Goal: Communication & Community: Ask a question

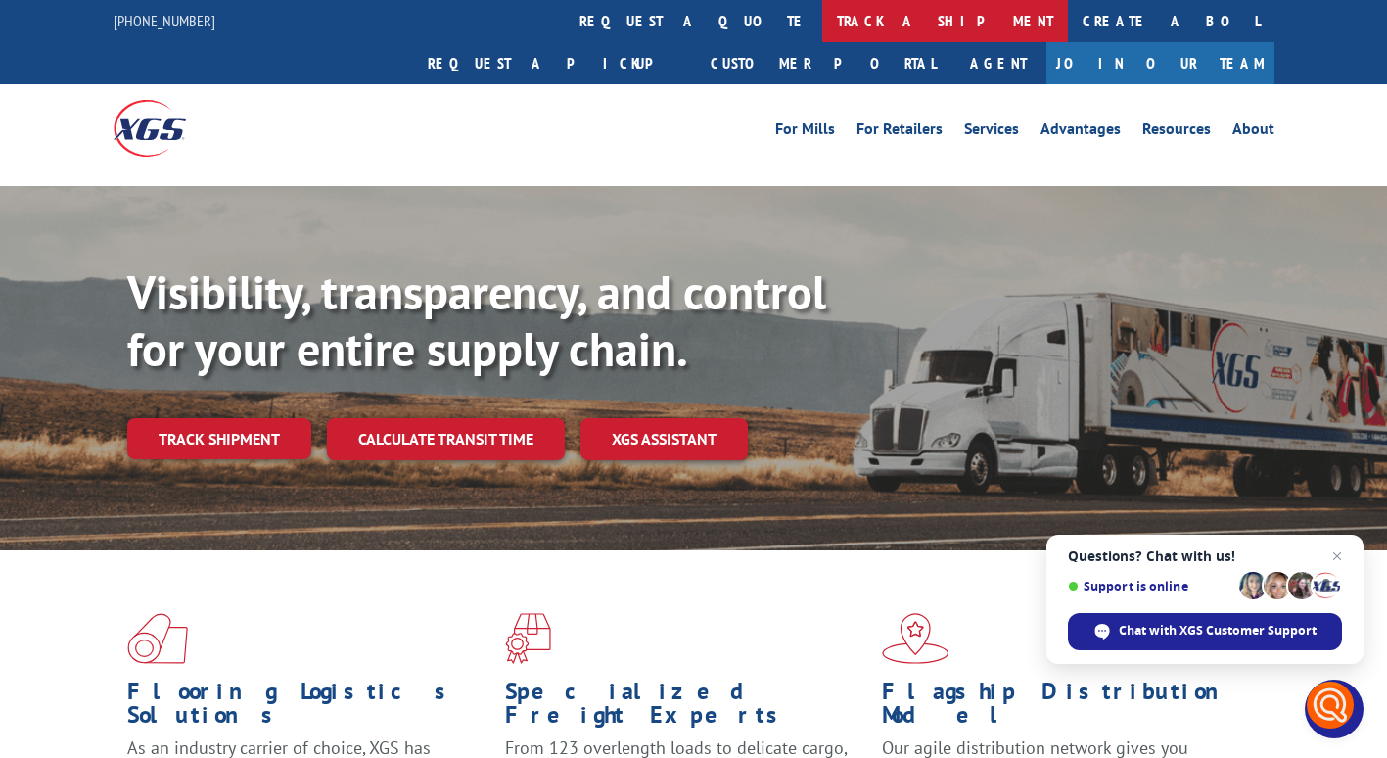
click at [822, 20] on link "track a shipment" at bounding box center [945, 21] width 246 height 42
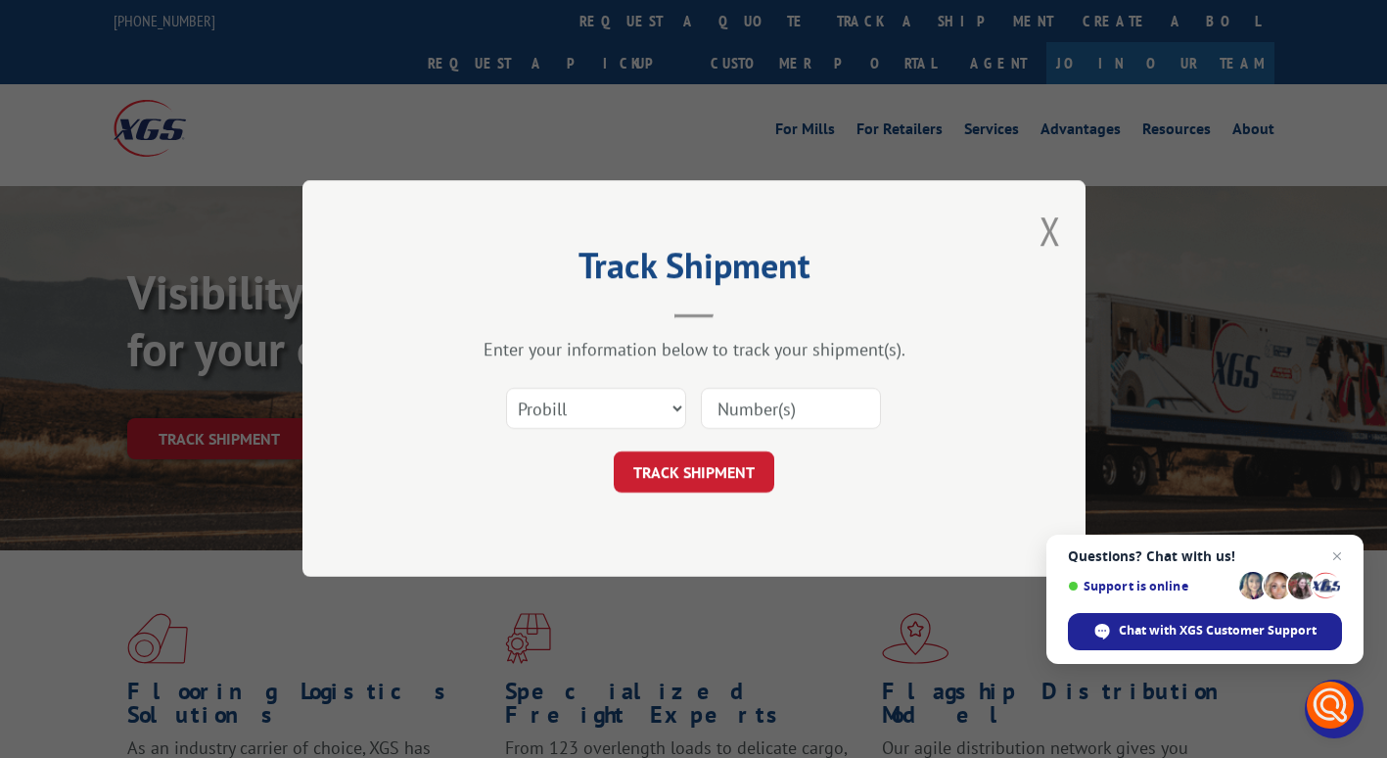
click at [733, 412] on input at bounding box center [791, 409] width 180 height 41
type input "2853072"
click at [717, 472] on button "TRACK SHIPMENT" at bounding box center [694, 472] width 161 height 41
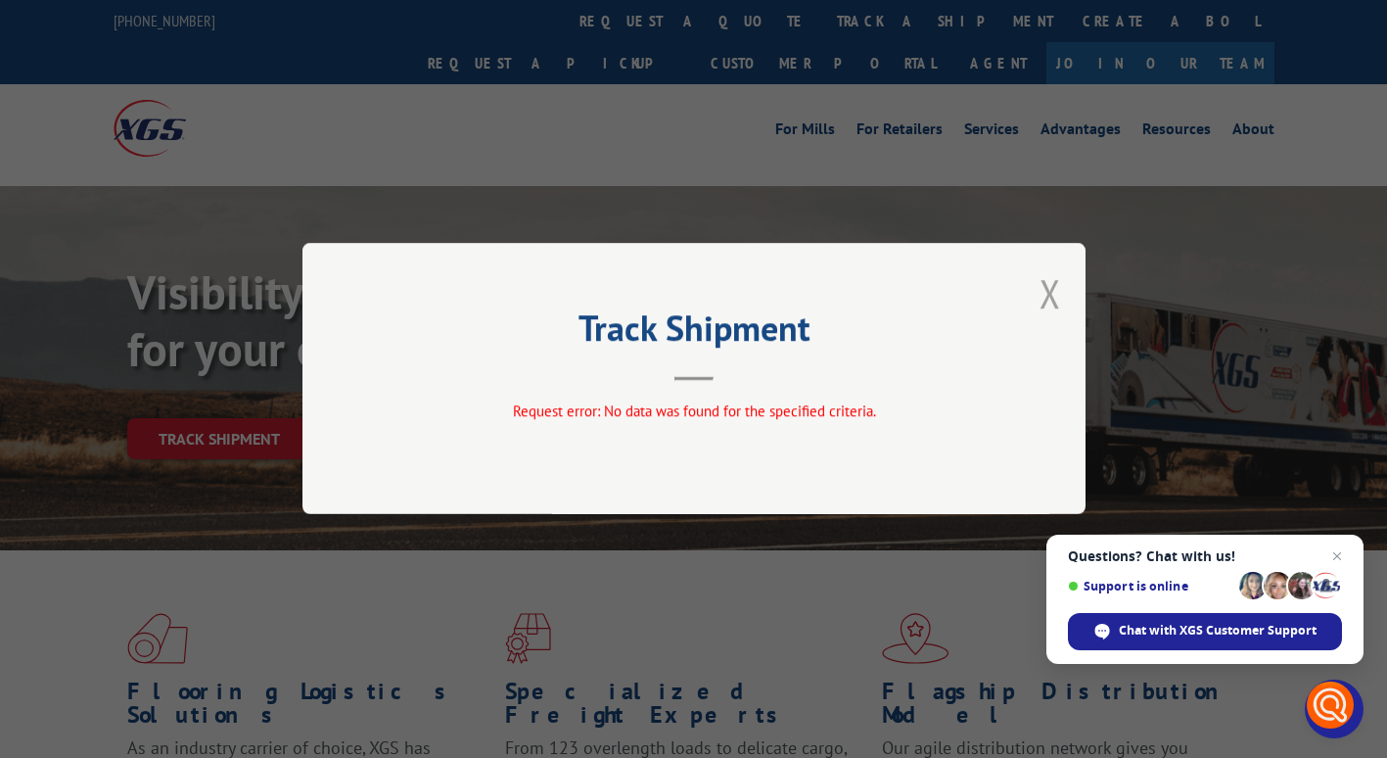
click at [1046, 290] on button "Close modal" at bounding box center [1051, 293] width 22 height 52
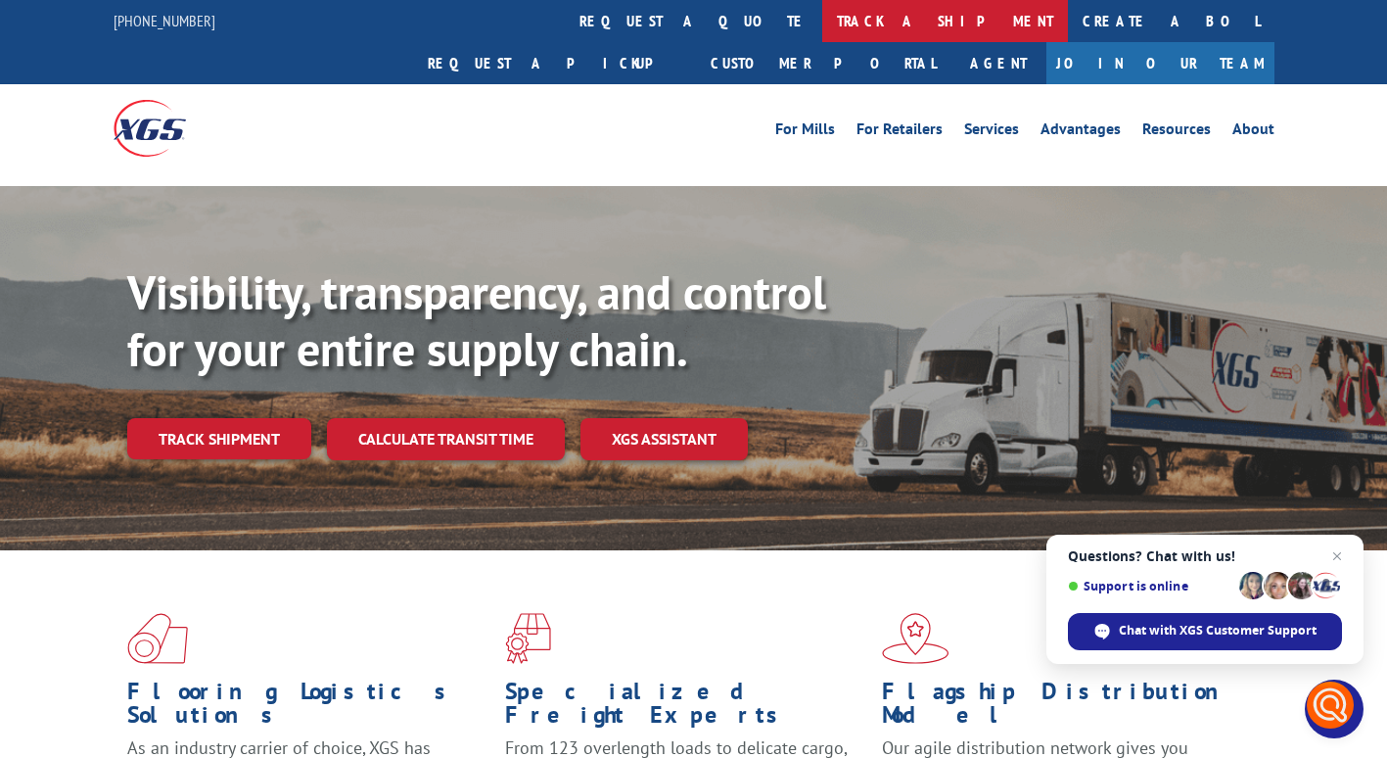
click at [822, 19] on link "track a shipment" at bounding box center [945, 21] width 246 height 42
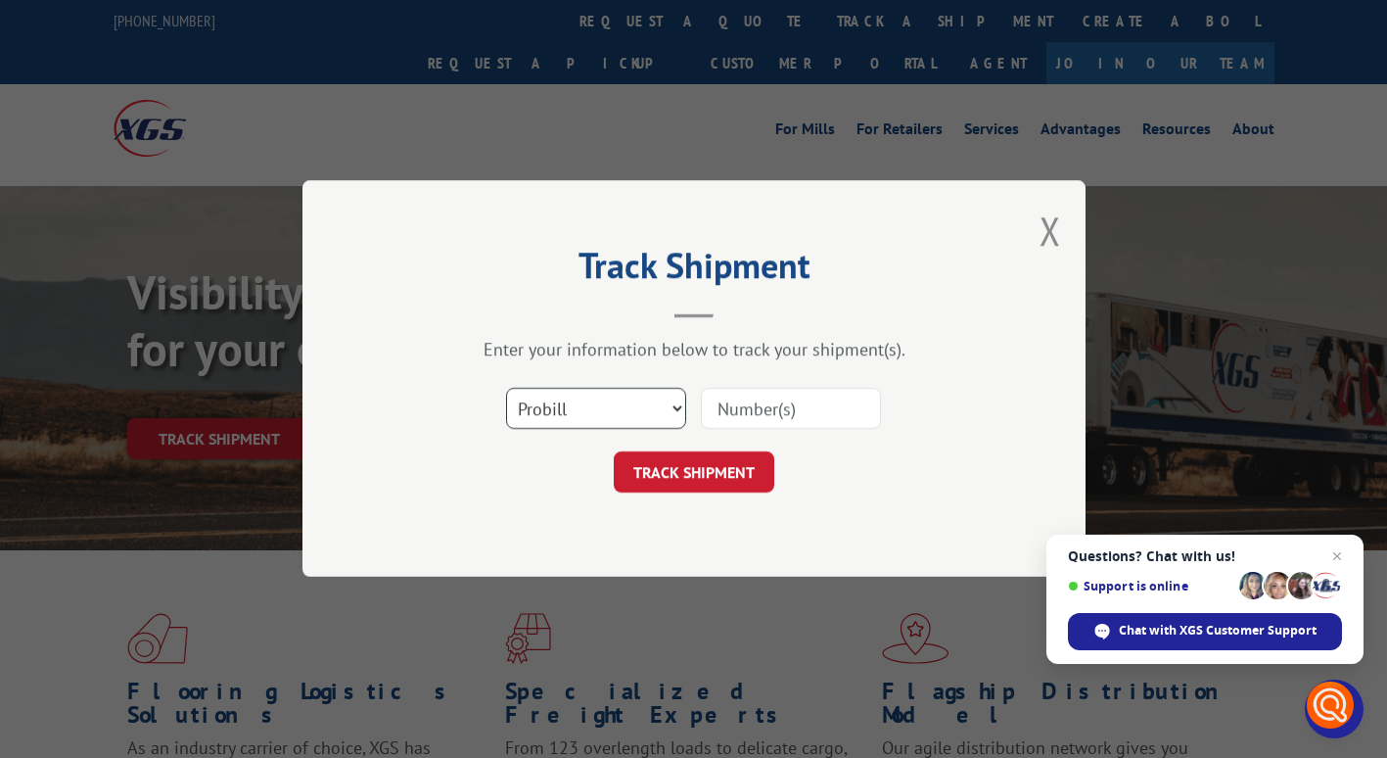
click at [617, 397] on select "Select category... Probill BOL PO" at bounding box center [596, 409] width 180 height 41
select select "bol"
click at [506, 389] on select "Select category... Probill BOL PO" at bounding box center [596, 409] width 180 height 41
click at [732, 408] on input at bounding box center [791, 409] width 180 height 41
type input "2853072"
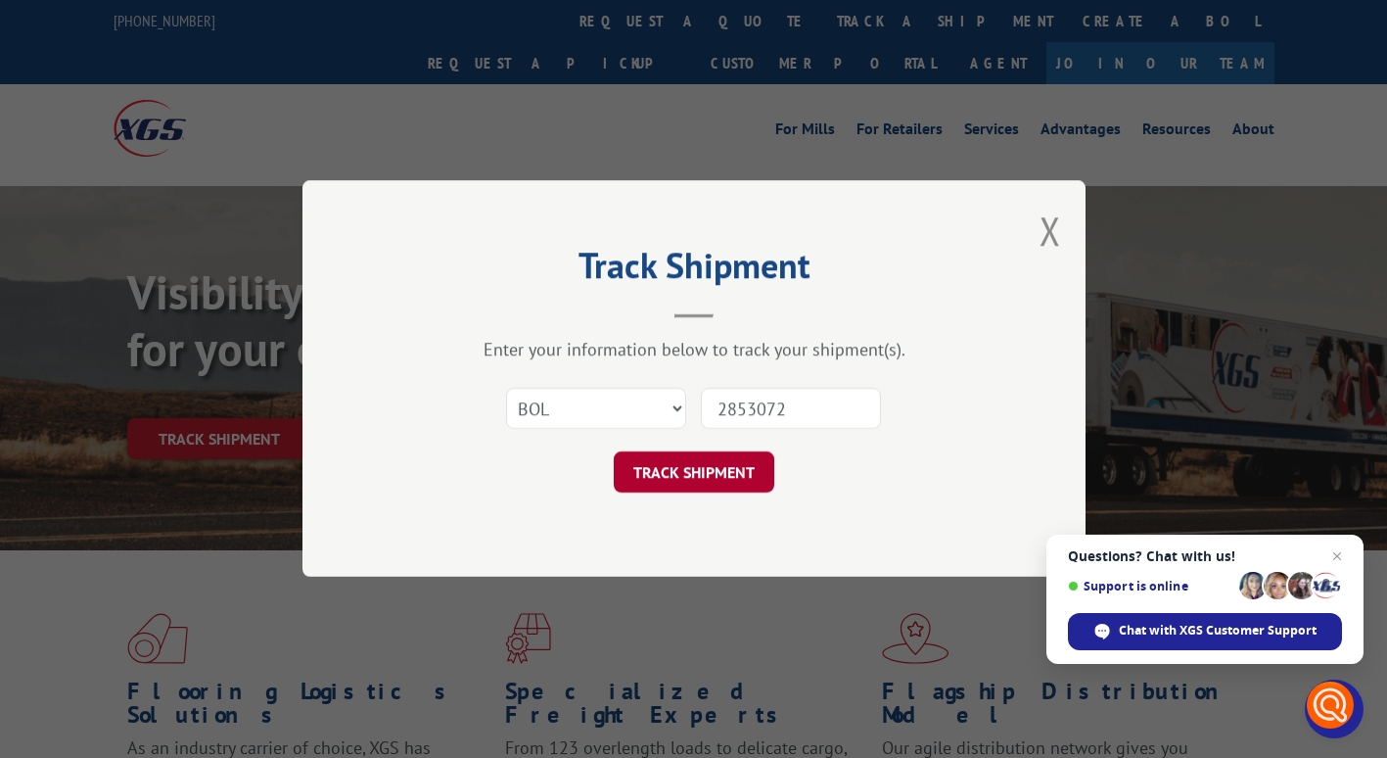
click at [727, 473] on button "TRACK SHIPMENT" at bounding box center [694, 472] width 161 height 41
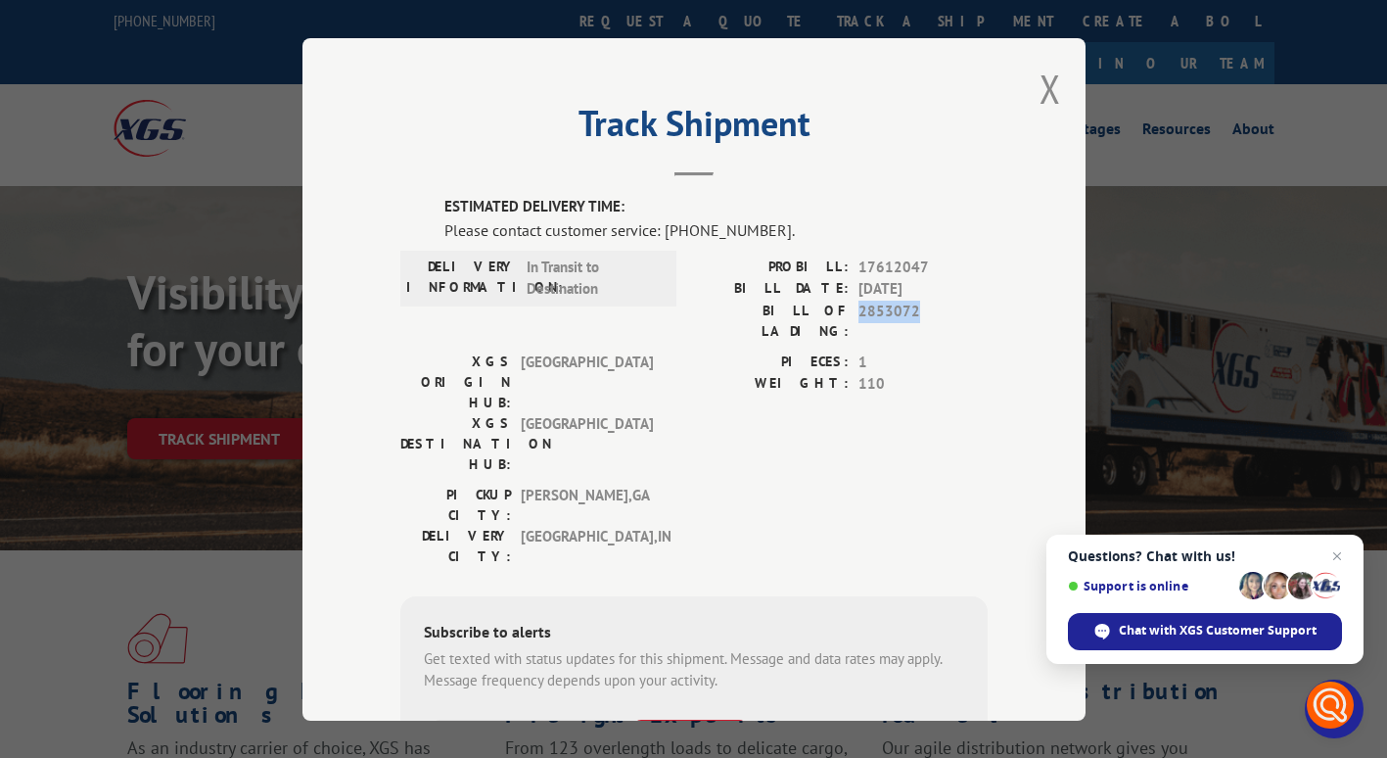
drag, startPoint x: 853, startPoint y: 314, endPoint x: 909, endPoint y: 316, distance: 55.8
click at [909, 316] on span "2853072" at bounding box center [923, 320] width 129 height 41
drag, startPoint x: 909, startPoint y: 316, endPoint x: 874, endPoint y: 267, distance: 59.8
click at [874, 267] on span "17612047" at bounding box center [923, 267] width 129 height 23
click at [875, 266] on span "17612047" at bounding box center [923, 267] width 129 height 23
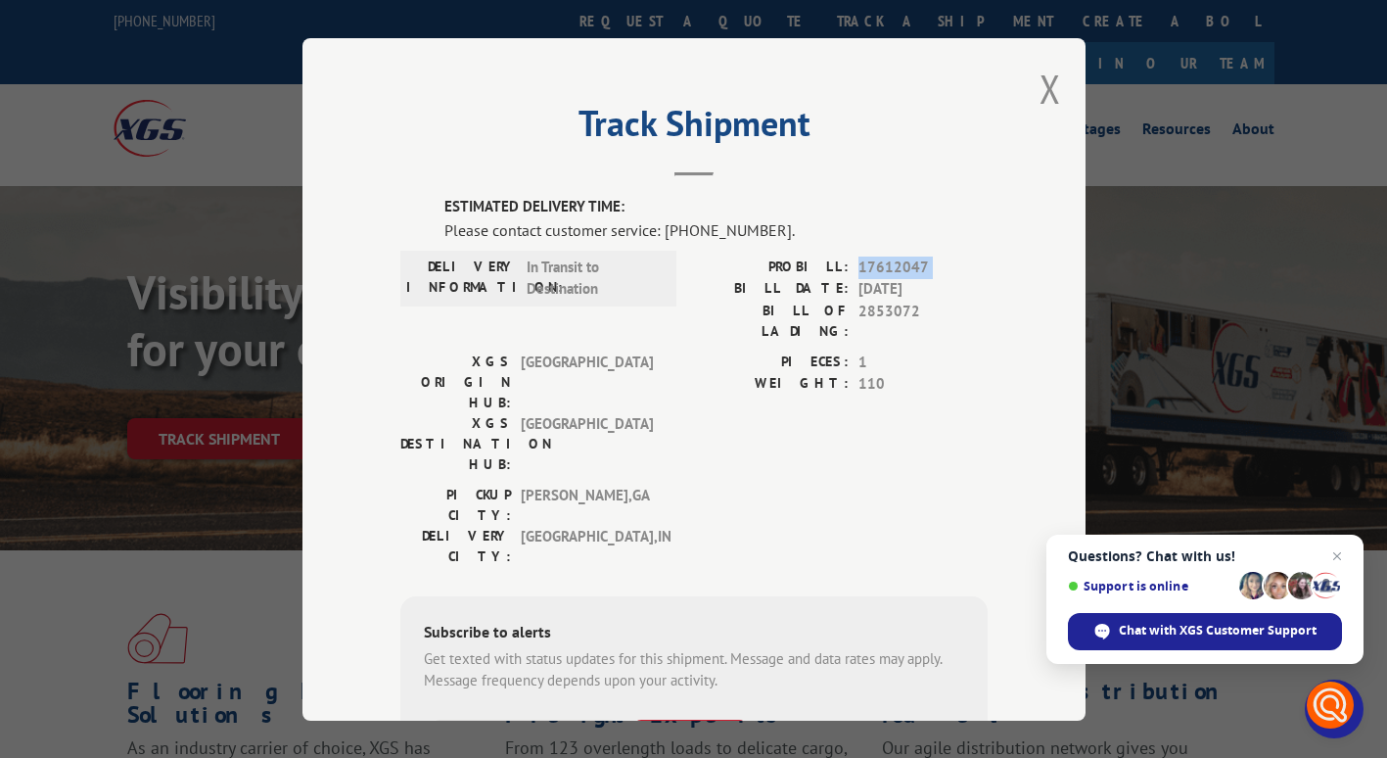
click at [875, 266] on span "17612047" at bounding box center [923, 267] width 129 height 23
drag, startPoint x: 875, startPoint y: 266, endPoint x: 872, endPoint y: 301, distance: 34.4
click at [872, 301] on span "2853072" at bounding box center [923, 320] width 129 height 41
click at [871, 313] on span "2853072" at bounding box center [923, 320] width 129 height 41
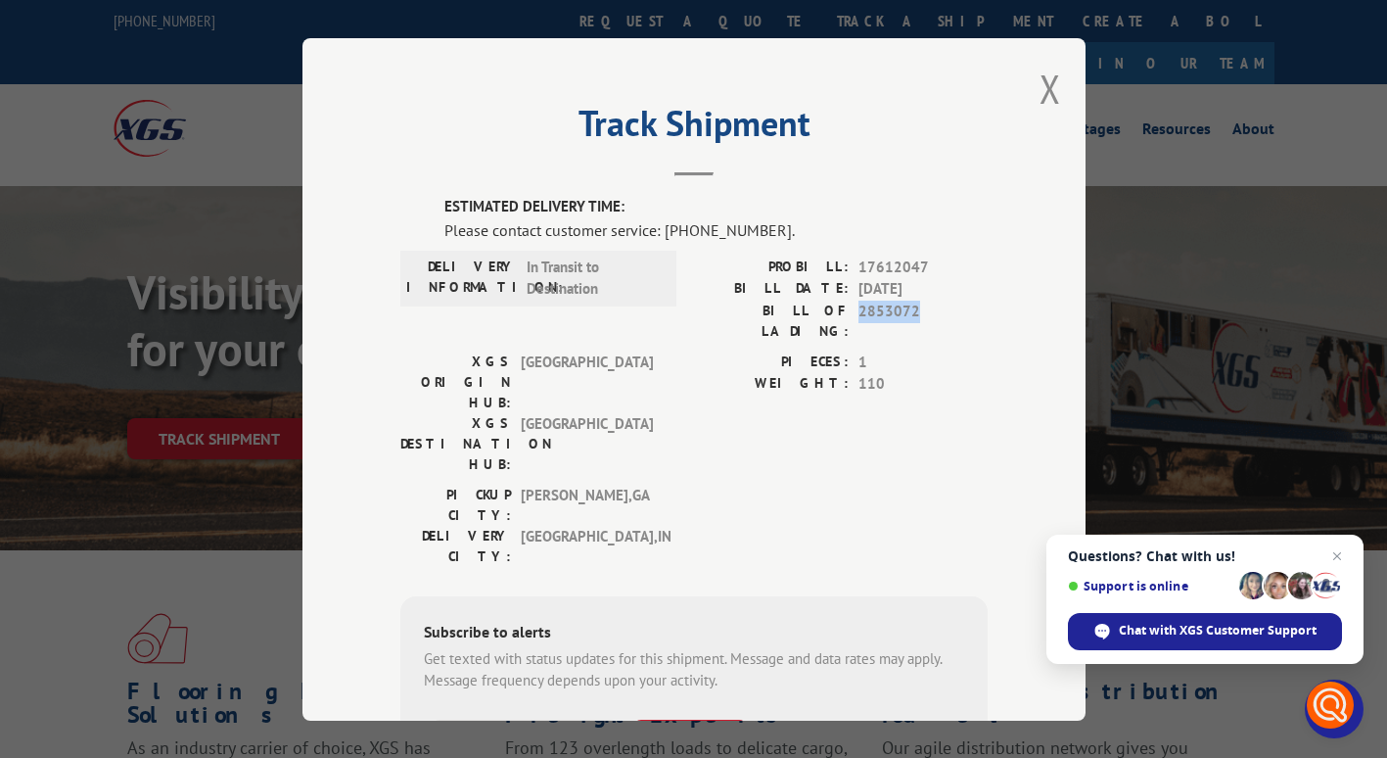
copy span "2853072"
click at [1221, 632] on span "Chat with XGS Customer Support" at bounding box center [1218, 631] width 198 height 18
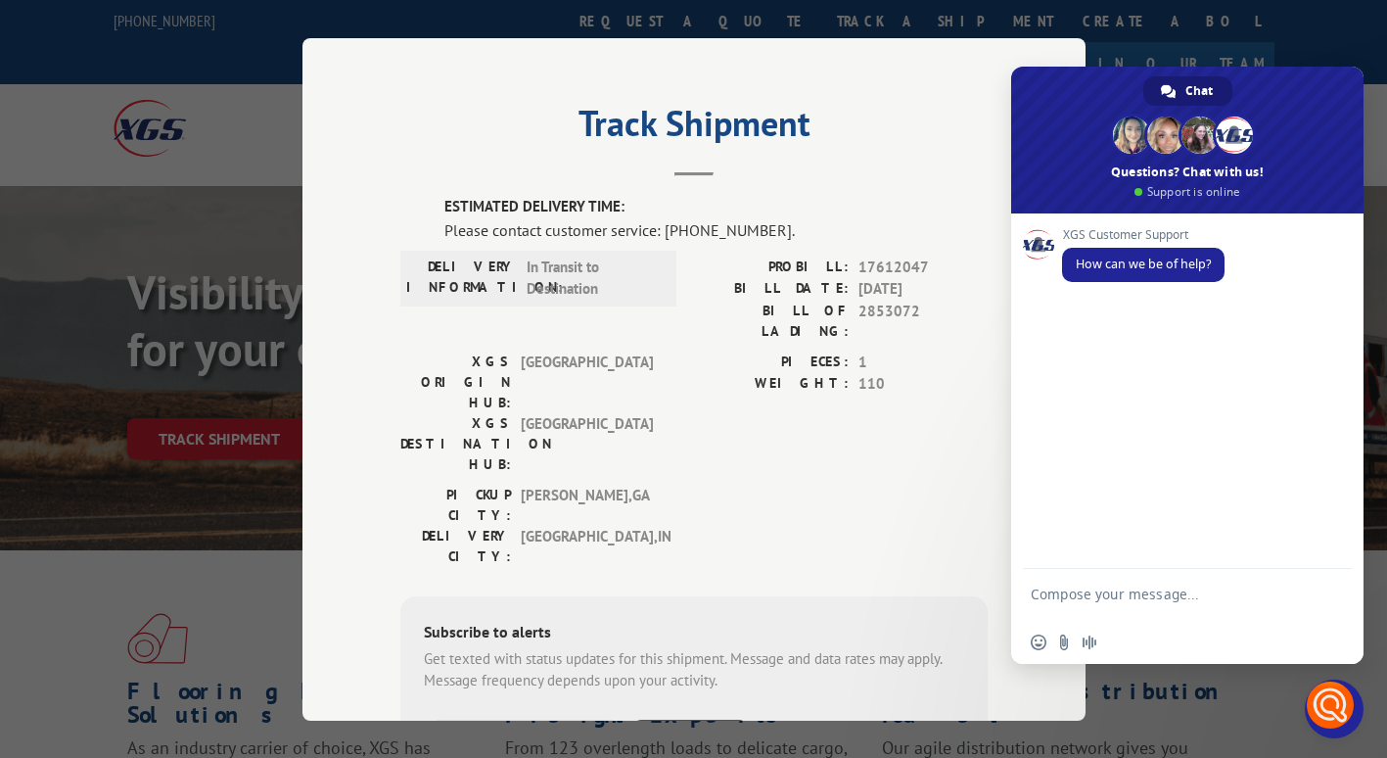
click at [1144, 597] on textarea "Compose your message..." at bounding box center [1166, 602] width 270 height 35
paste textarea "2853072"
click at [1031, 593] on textarea "2853072" at bounding box center [1166, 597] width 270 height 18
type textarea "checking on BOL 2853072"
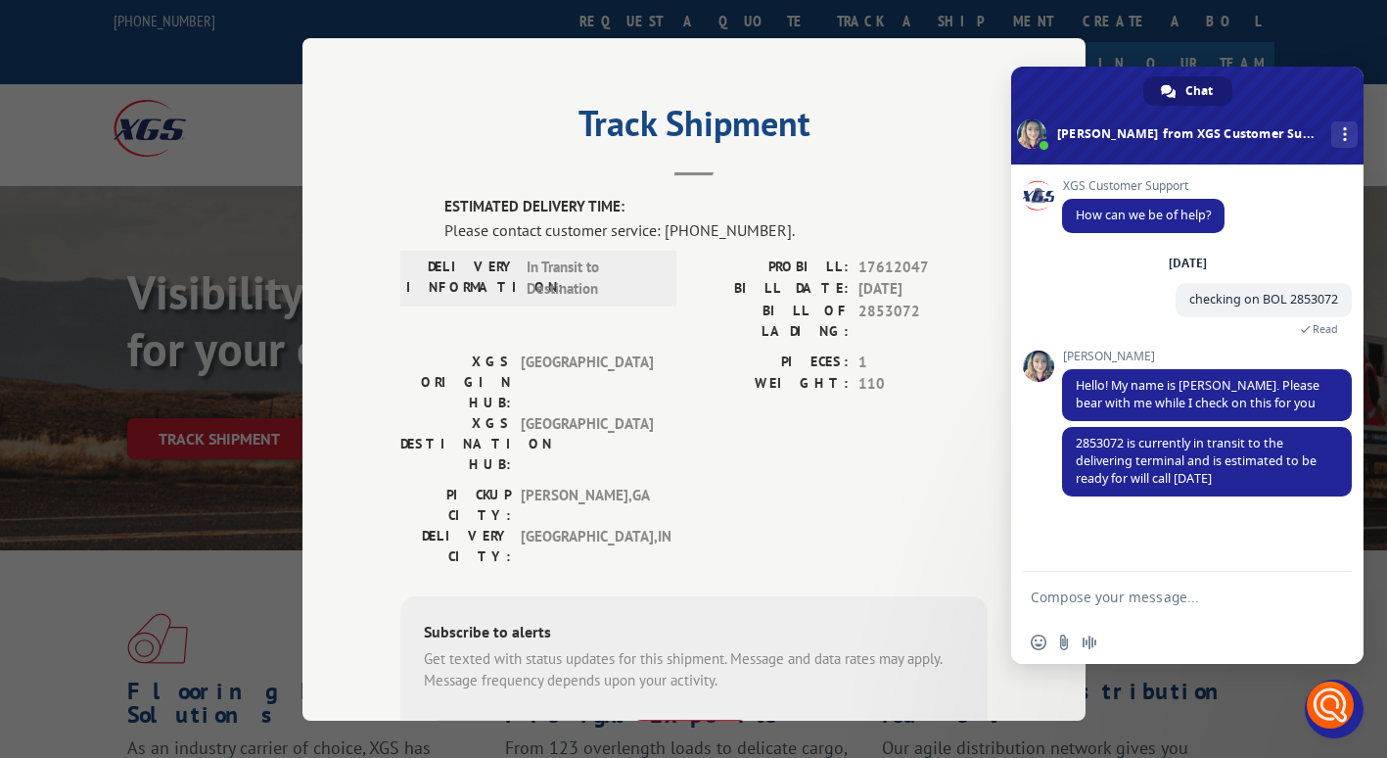
click at [1111, 594] on textarea "Compose your message..." at bounding box center [1166, 597] width 270 height 18
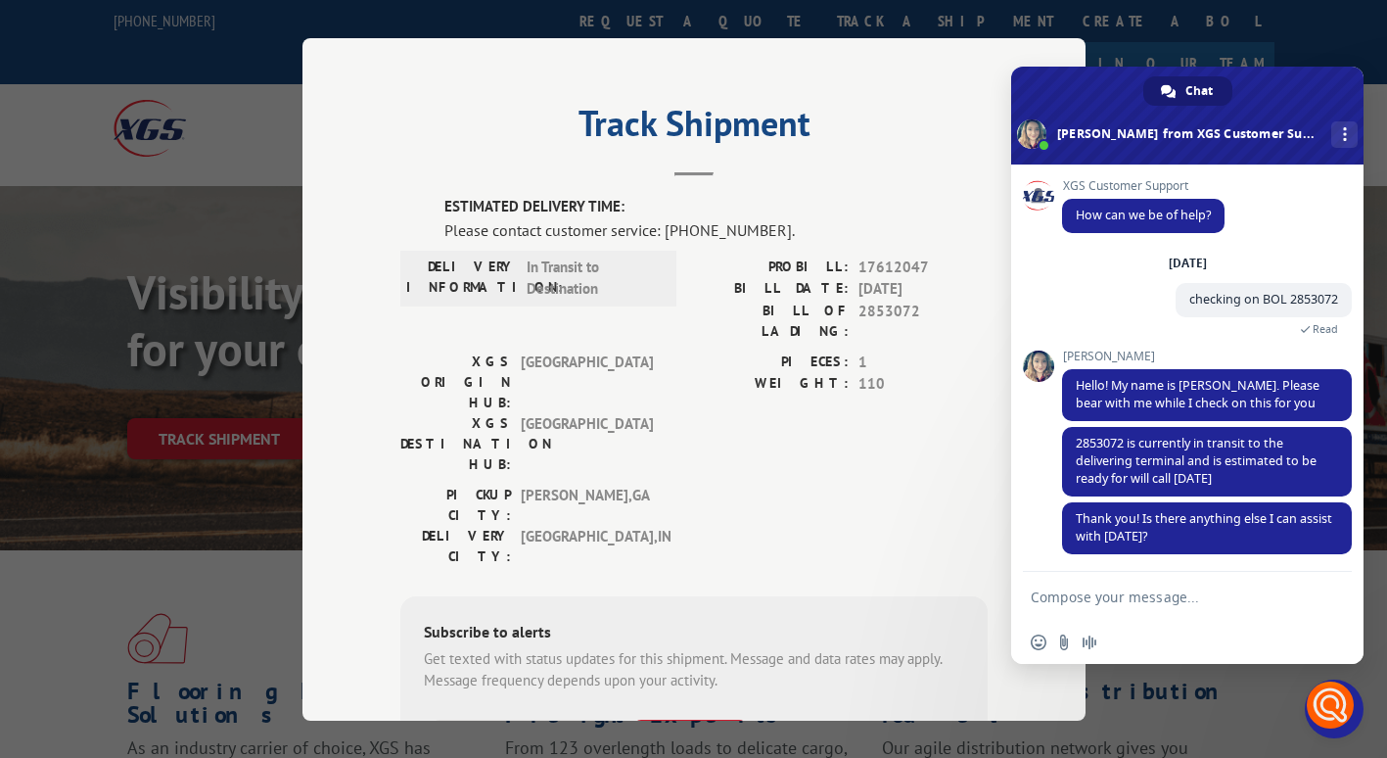
scroll to position [9, 0]
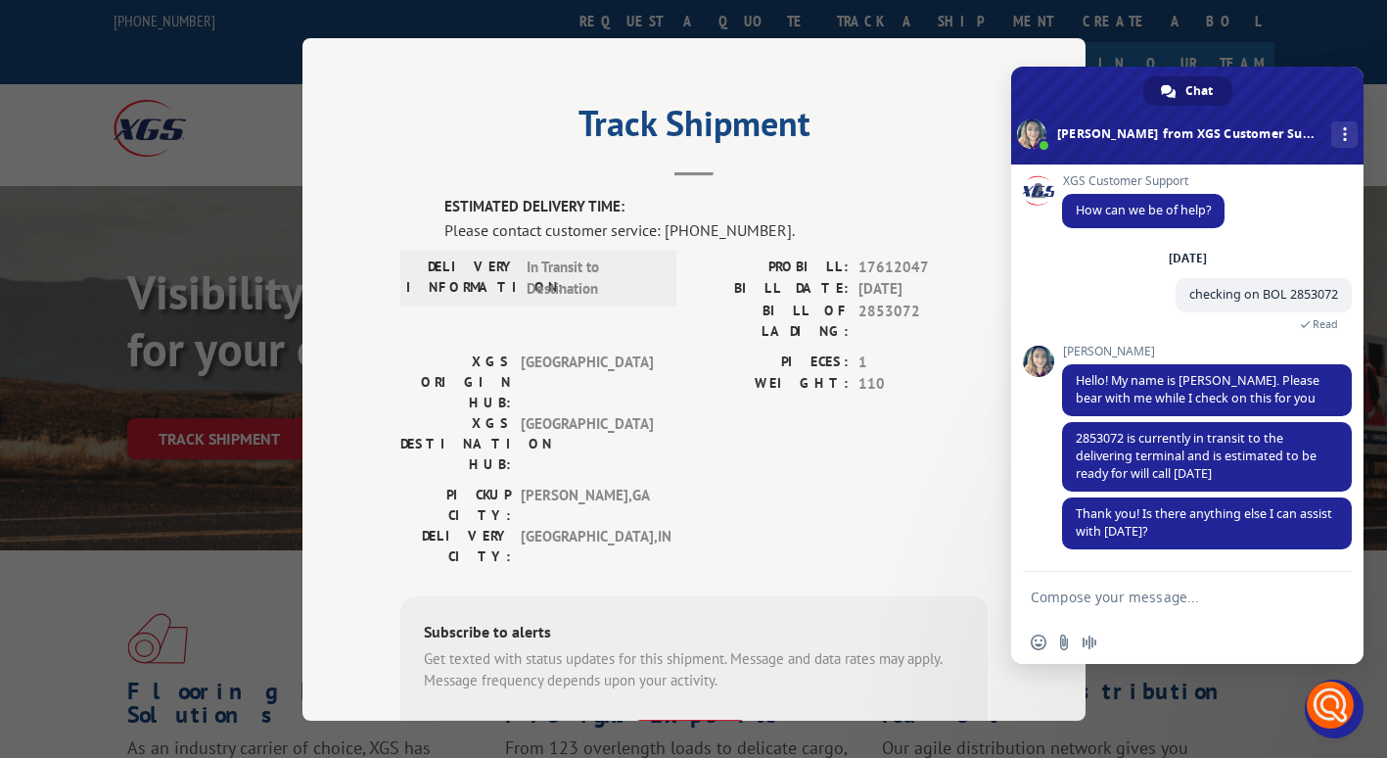
click at [1141, 578] on form at bounding box center [1166, 598] width 270 height 53
click at [1144, 607] on form at bounding box center [1166, 598] width 270 height 53
click at [1131, 589] on textarea "Compose your message..." at bounding box center [1166, 597] width 270 height 18
type textarea "thats all thank you"
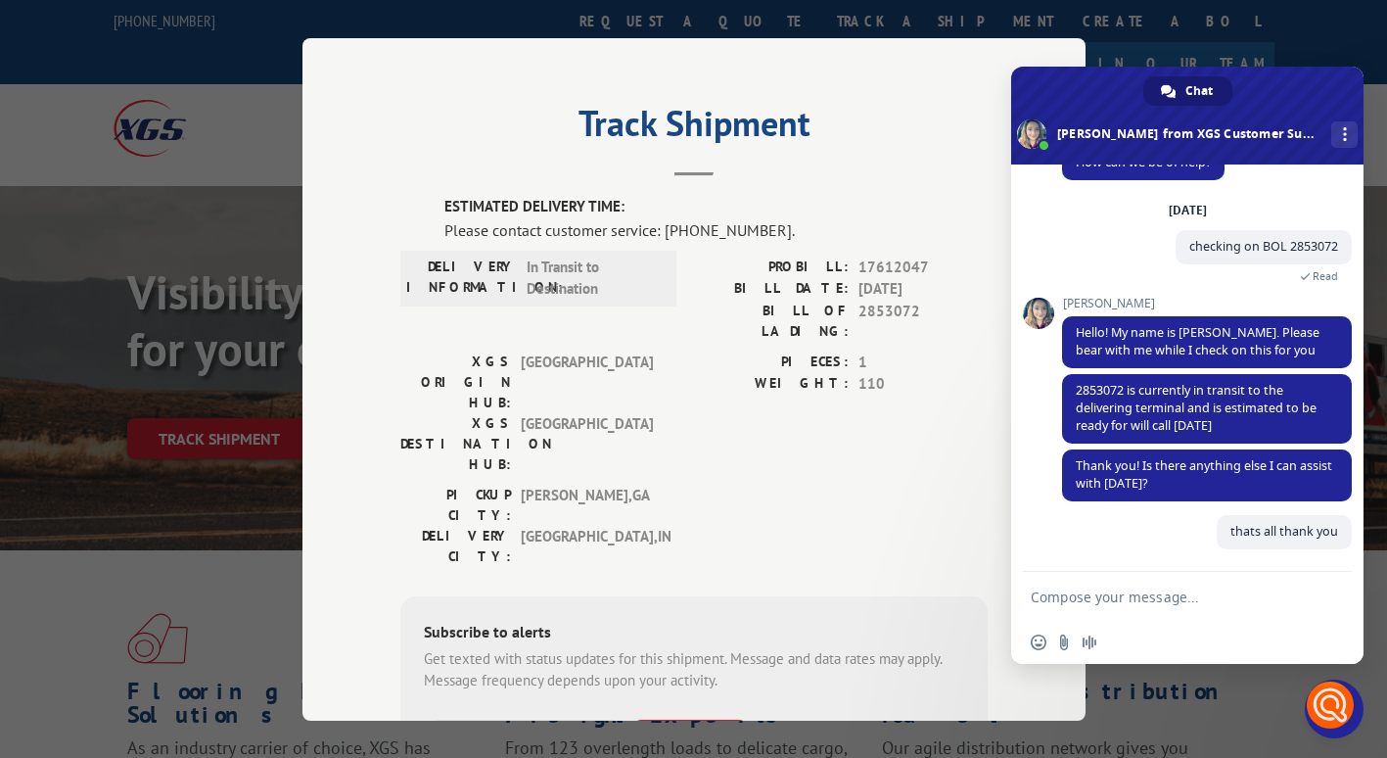
scroll to position [58, 0]
